Goal: Task Accomplishment & Management: Complete application form

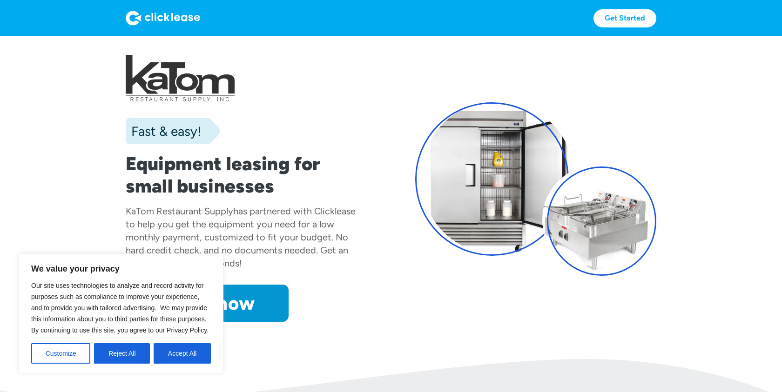
click at [204, 303] on p "Our site uses technologies to analyze and record activity for purposes such as …" at bounding box center [121, 308] width 180 height 56
click at [171, 348] on button "Accept All" at bounding box center [182, 353] width 57 height 20
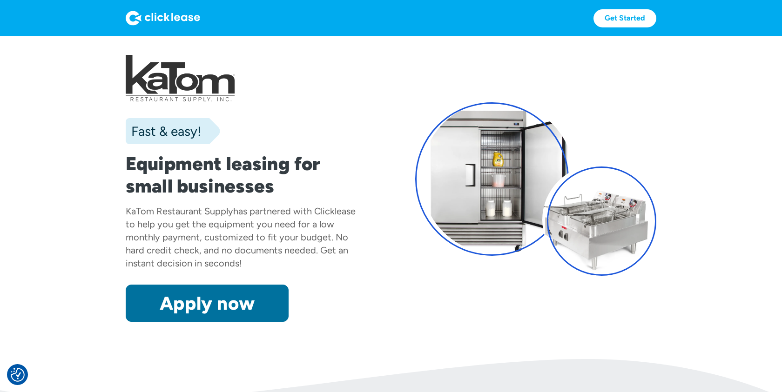
click at [214, 314] on link "Apply now" at bounding box center [207, 303] width 163 height 37
